Goal: Information Seeking & Learning: Learn about a topic

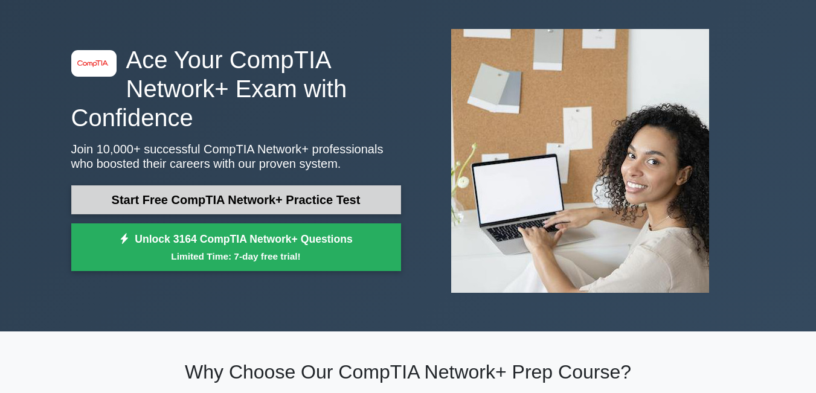
click at [212, 199] on link "Start Free CompTIA Network+ Practice Test" at bounding box center [236, 199] width 330 height 29
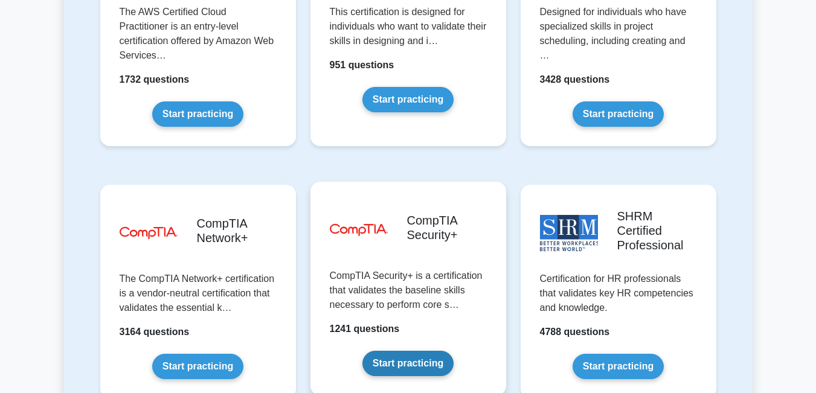
scroll to position [2246, 0]
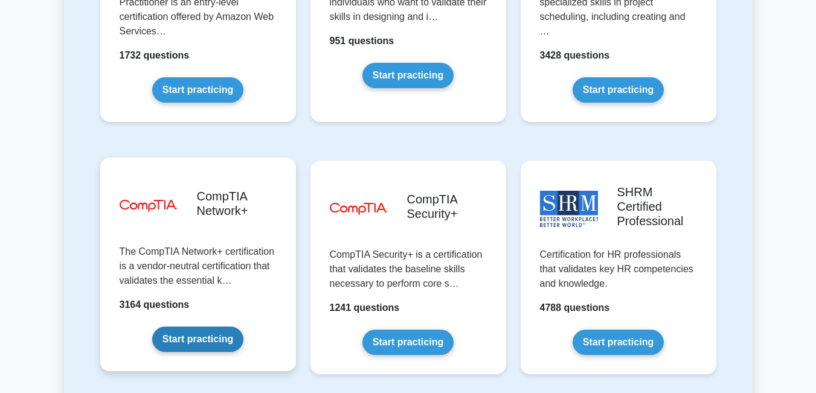
click at [229, 327] on link "Start practicing" at bounding box center [197, 339] width 91 height 25
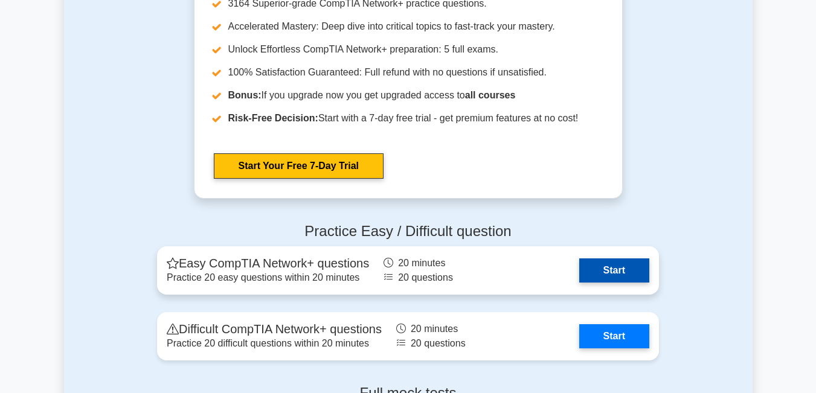
scroll to position [2271, 0]
click at [579, 276] on link "Start" at bounding box center [614, 270] width 70 height 24
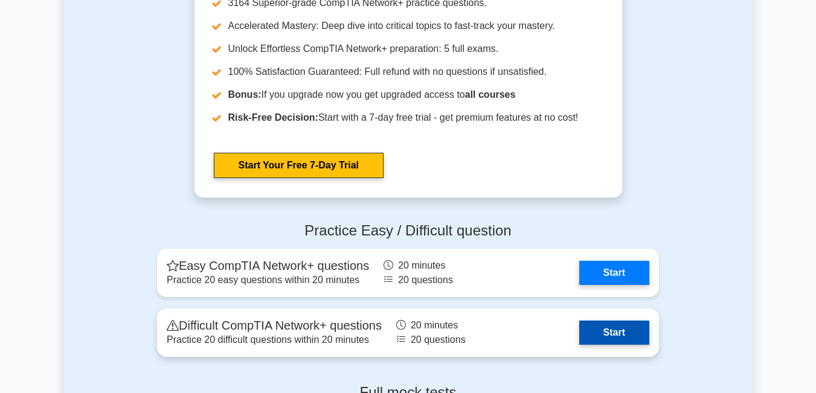
click at [618, 338] on link "Start" at bounding box center [614, 333] width 70 height 24
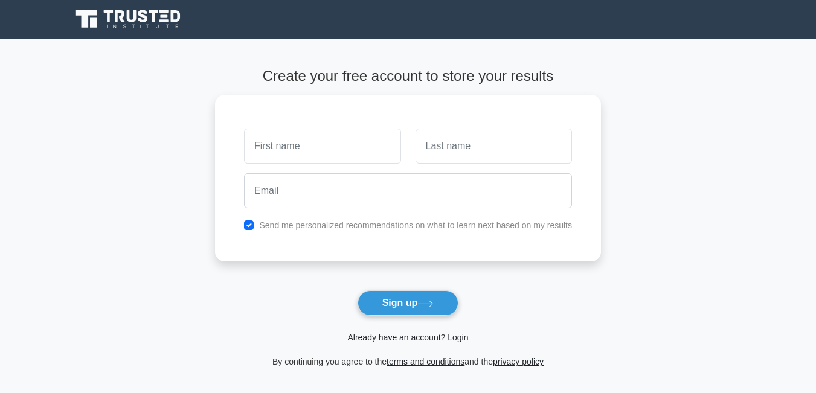
click at [418, 339] on link "Already have an account? Login" at bounding box center [407, 338] width 121 height 10
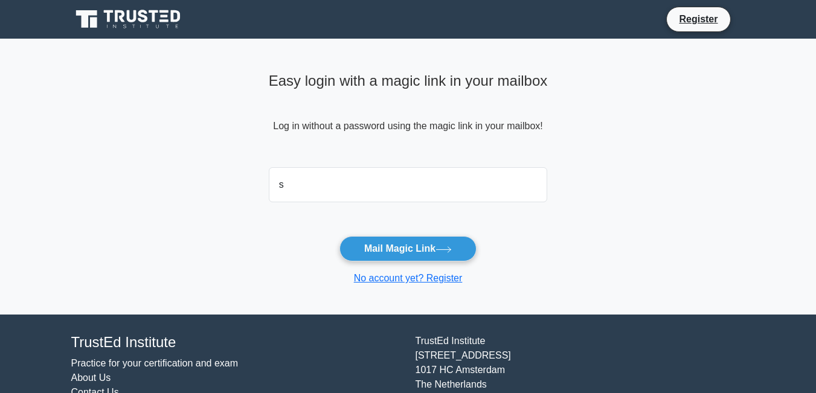
type input "sitholephemelo35@gmail.com"
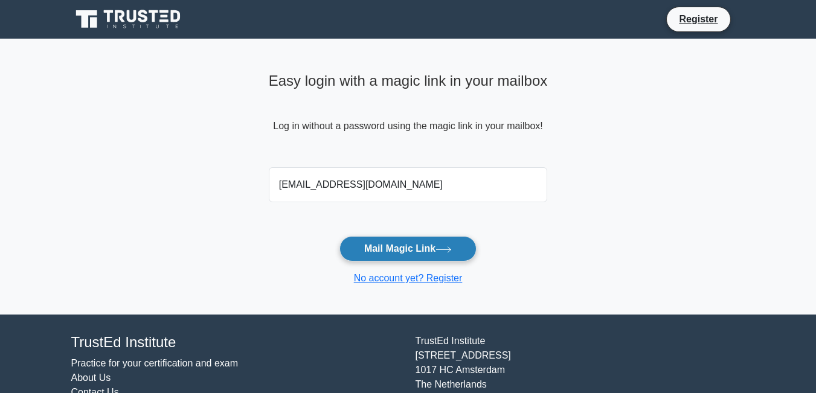
click at [397, 246] on button "Mail Magic Link" at bounding box center [407, 248] width 137 height 25
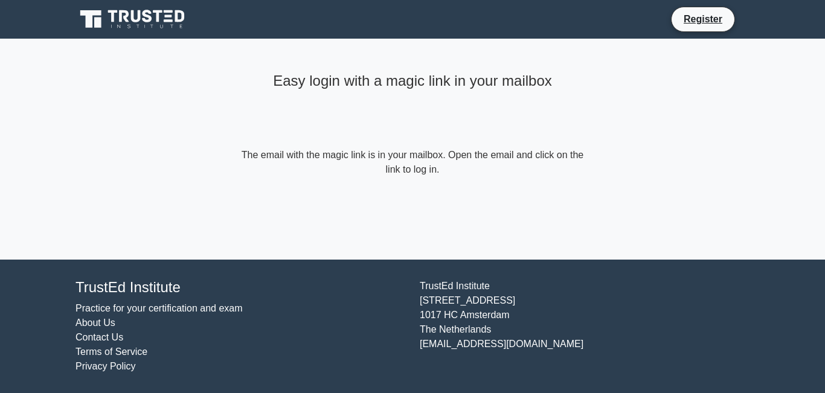
click at [437, 83] on h4 "Easy login with a magic link in your mailbox" at bounding box center [413, 81] width 348 height 18
click at [455, 162] on form "The email with the magic link is in your mailbox. Open the email and click on t…" at bounding box center [413, 162] width 348 height 29
